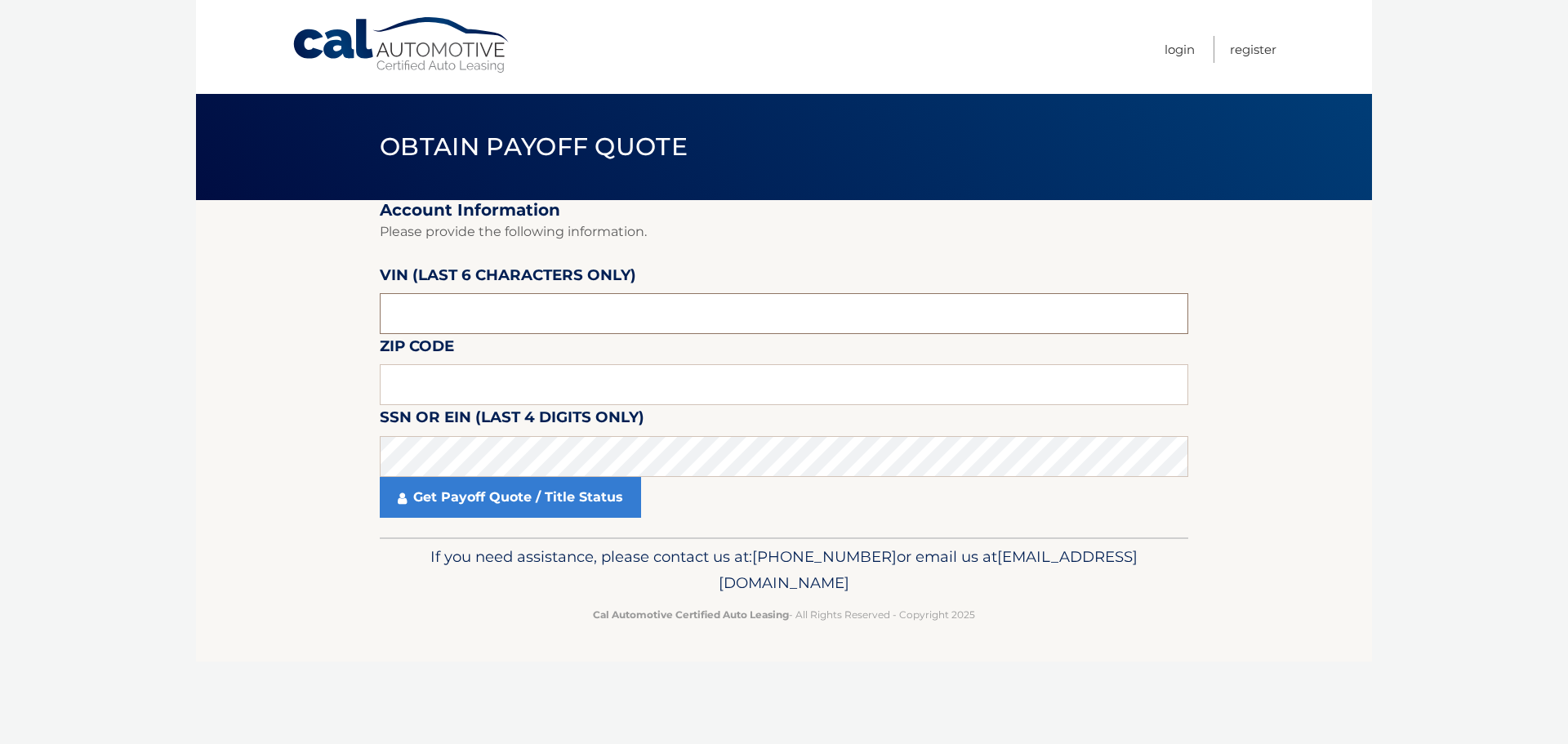
click at [529, 319] on input "text" at bounding box center [784, 313] width 808 height 41
type input "015136"
type input "11747"
click at [627, 476] on fieldset "Account Information Please provide the following information. VIN (last 6 chara…" at bounding box center [784, 369] width 808 height 338
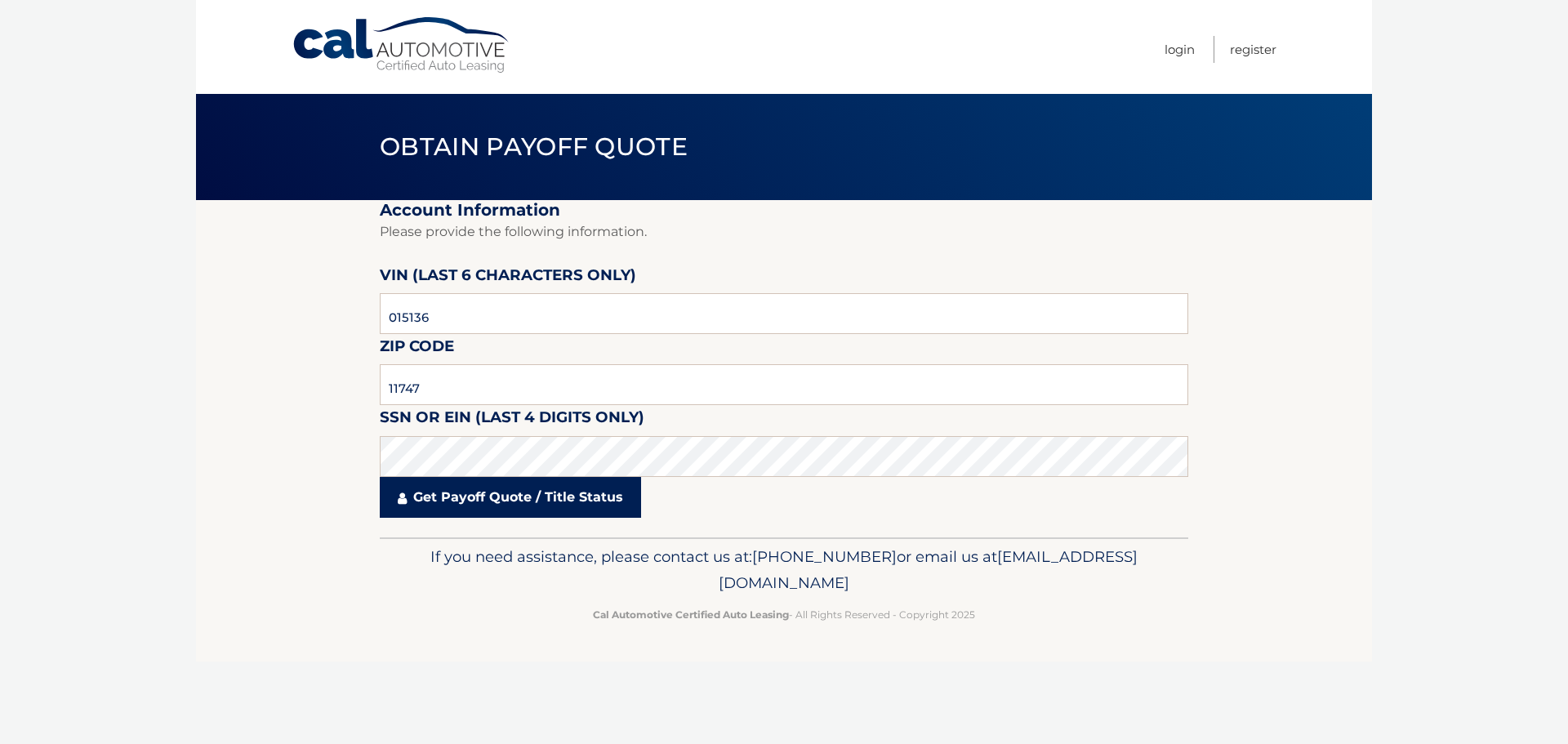
click at [599, 501] on link "Get Payoff Quote / Title Status" at bounding box center [510, 497] width 261 height 41
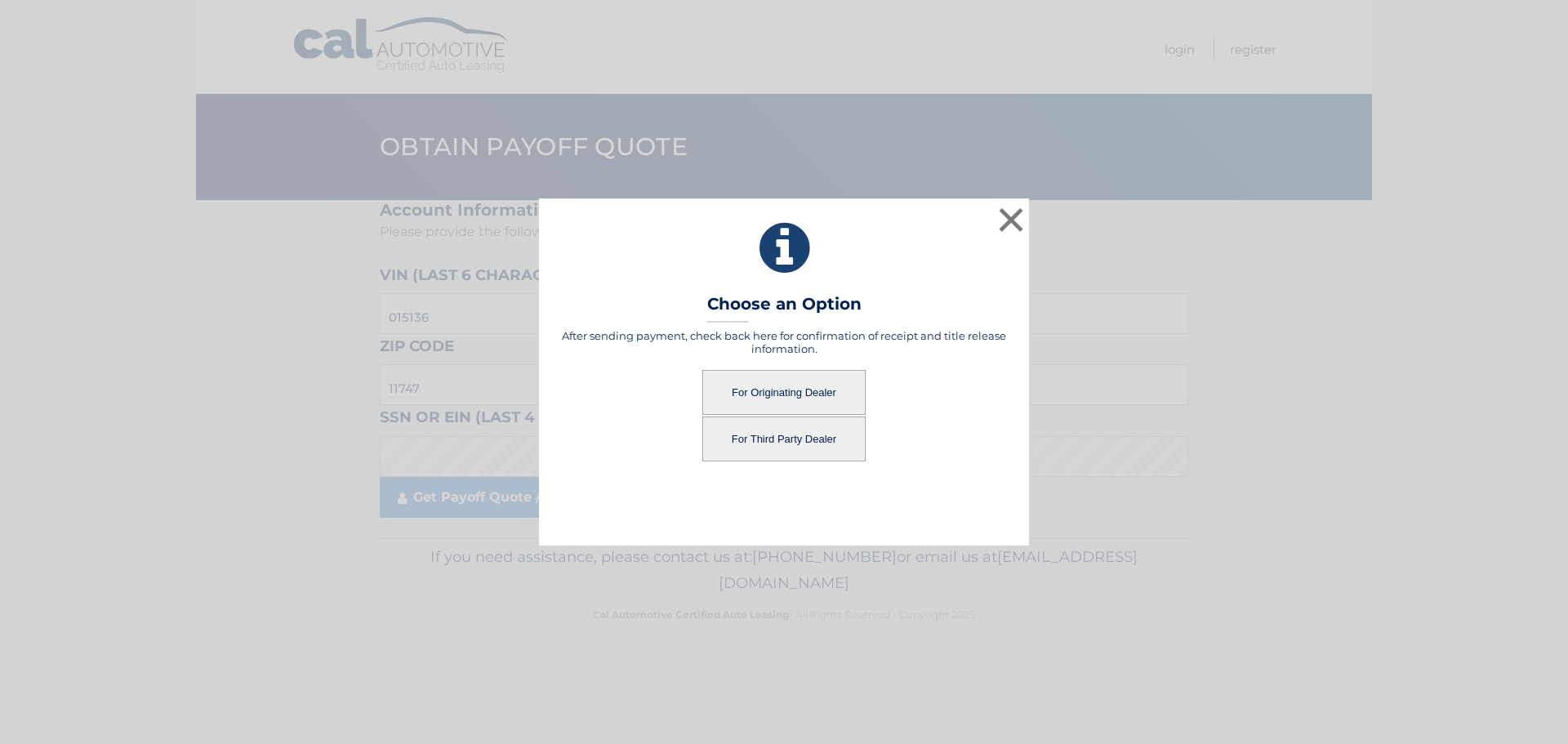
click at [784, 391] on button "For Originating Dealer" at bounding box center [784, 392] width 163 height 45
click at [737, 383] on button "For Originating Dealer" at bounding box center [784, 392] width 163 height 45
click at [755, 394] on button "For Originating Dealer" at bounding box center [784, 392] width 163 height 45
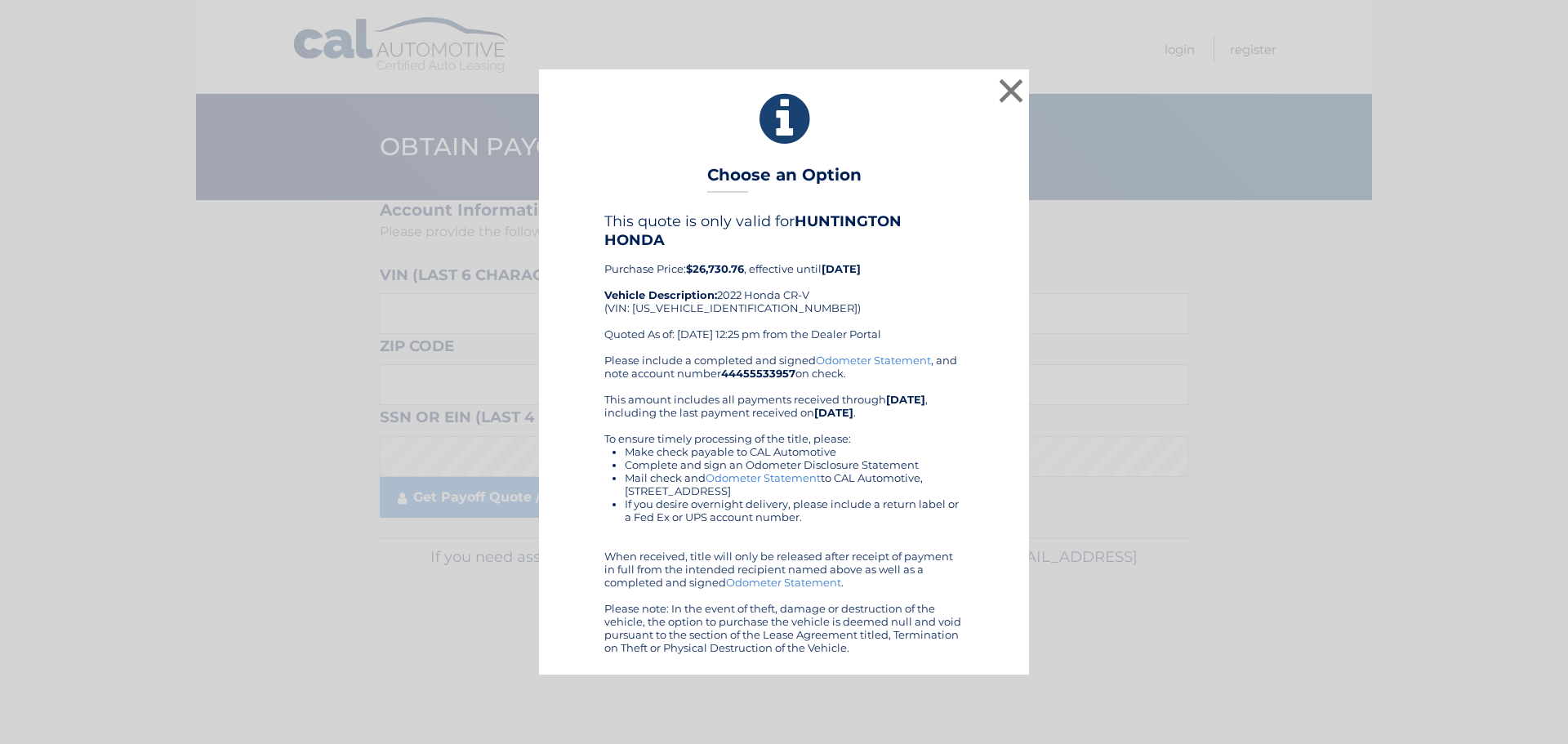
click at [1034, 93] on div "× Choose an Option This quote is only valid for HUNTINGTON HONDA Purchase Price…" at bounding box center [784, 371] width 1555 height 604
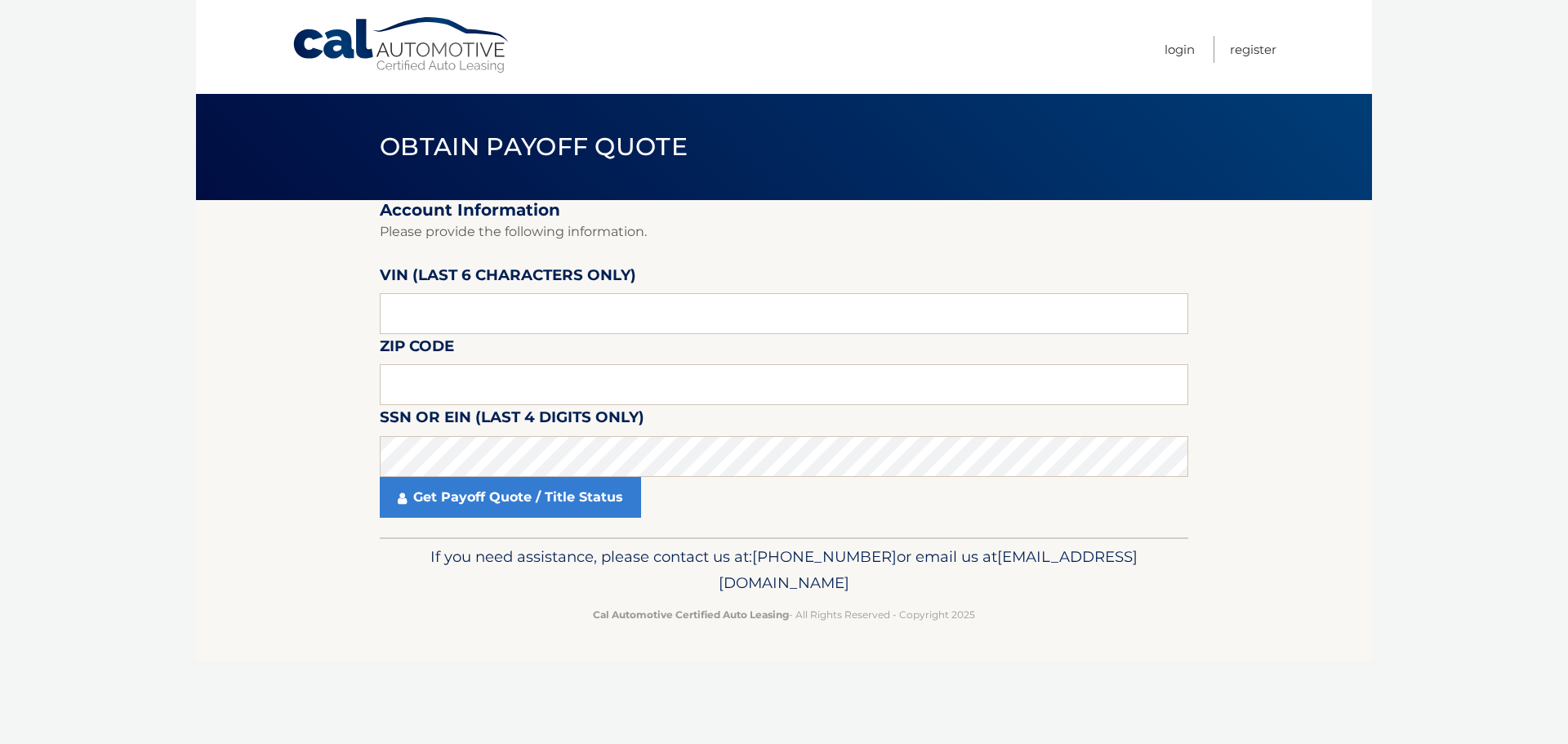
click at [1008, 87] on nav "Menu Login Register" at bounding box center [901, 47] width 752 height 94
